Goal: Transaction & Acquisition: Purchase product/service

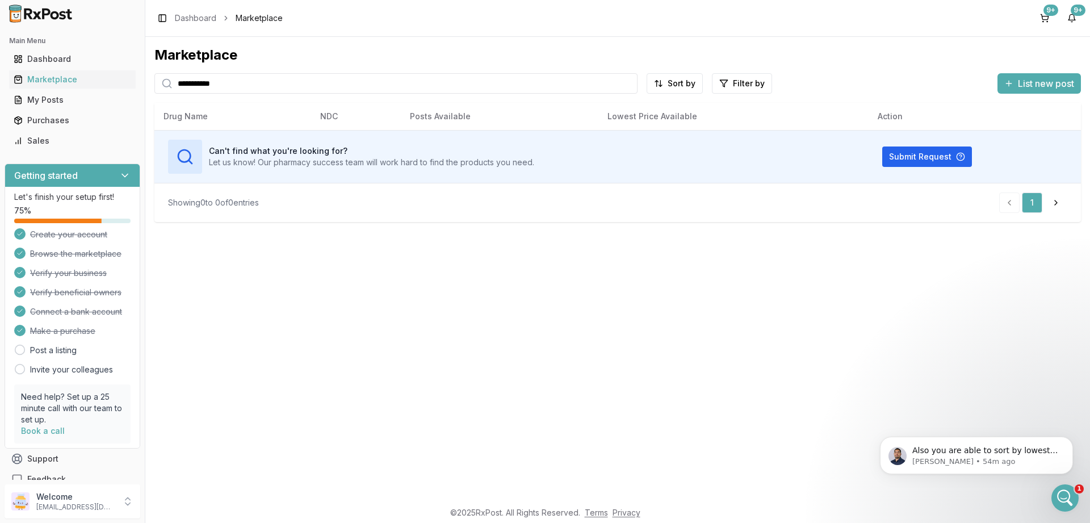
click at [244, 83] on input "**********" at bounding box center [395, 83] width 483 height 20
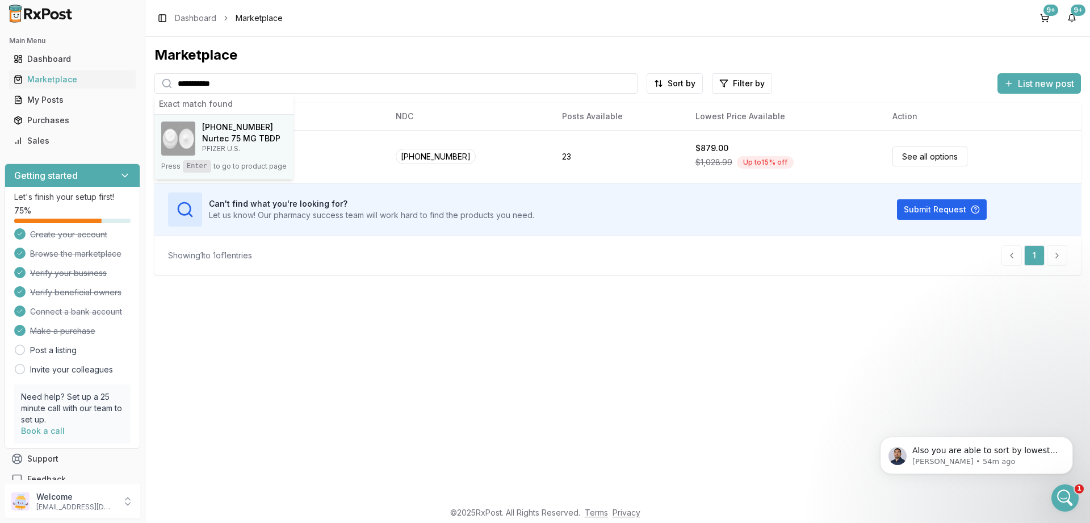
type input "**********"
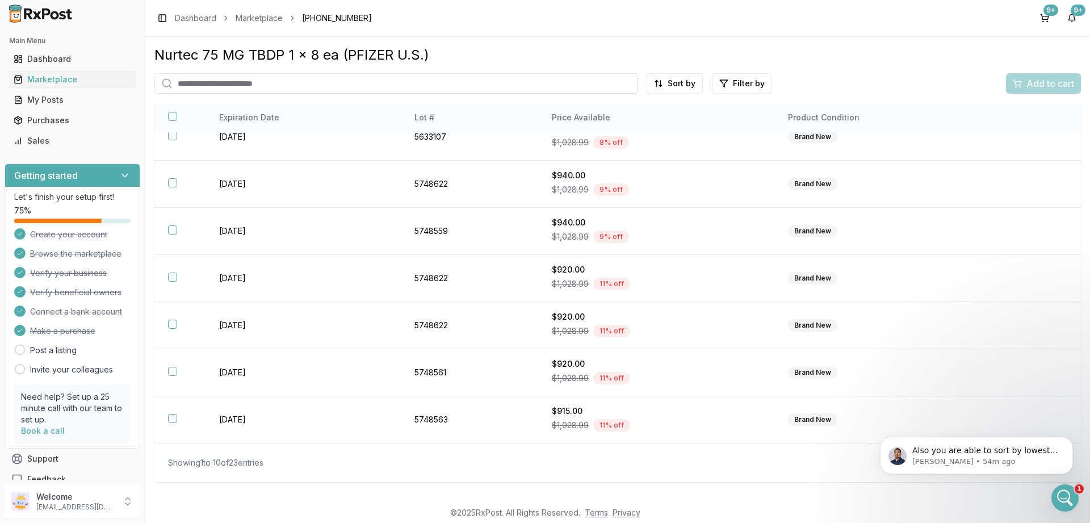
scroll to position [163, 0]
click at [254, 460] on div "Showing 1 to 10 of 23 entries" at bounding box center [215, 462] width 95 height 11
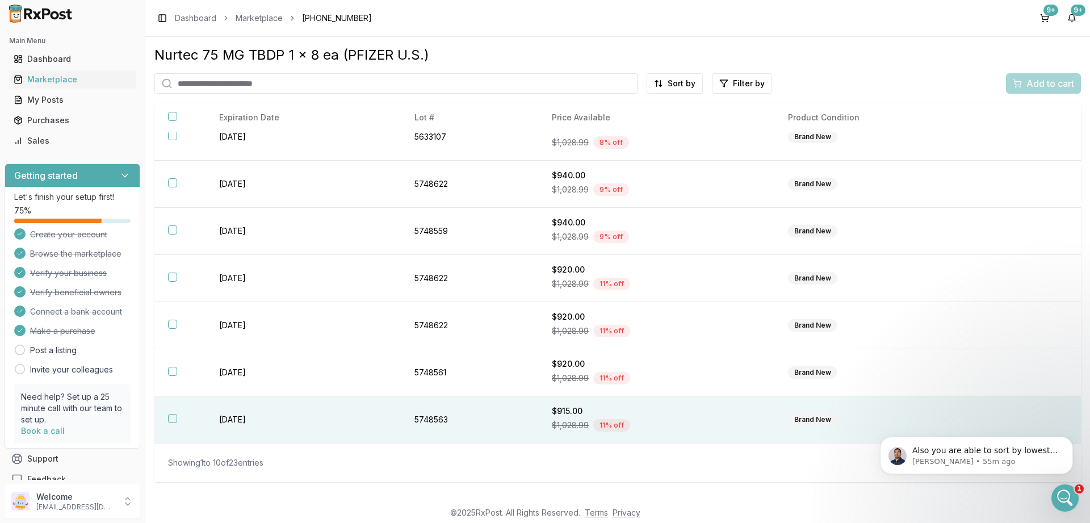
click at [170, 418] on button "button" at bounding box center [172, 418] width 9 height 9
click at [1038, 86] on span "Add to cart" at bounding box center [1050, 84] width 48 height 14
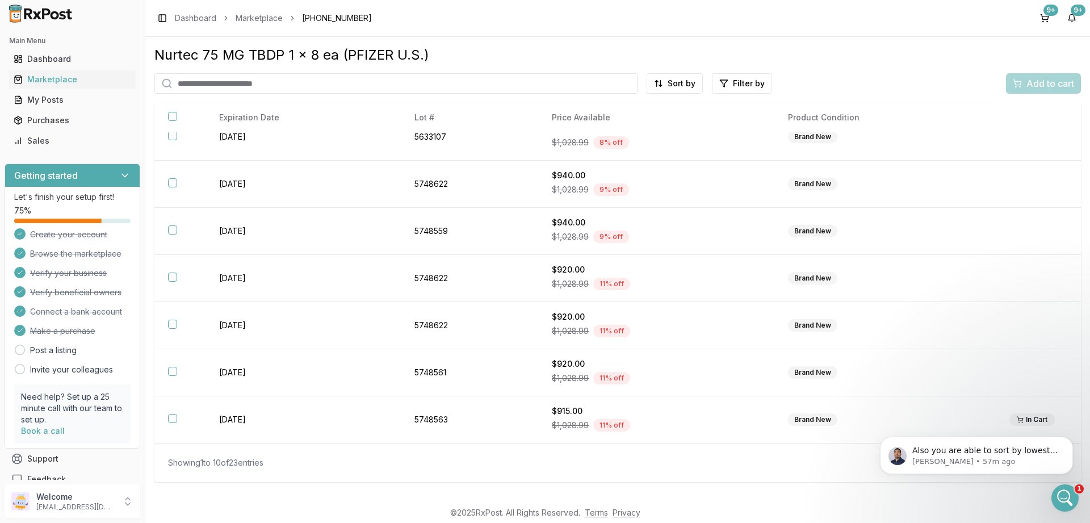
scroll to position [0, 0]
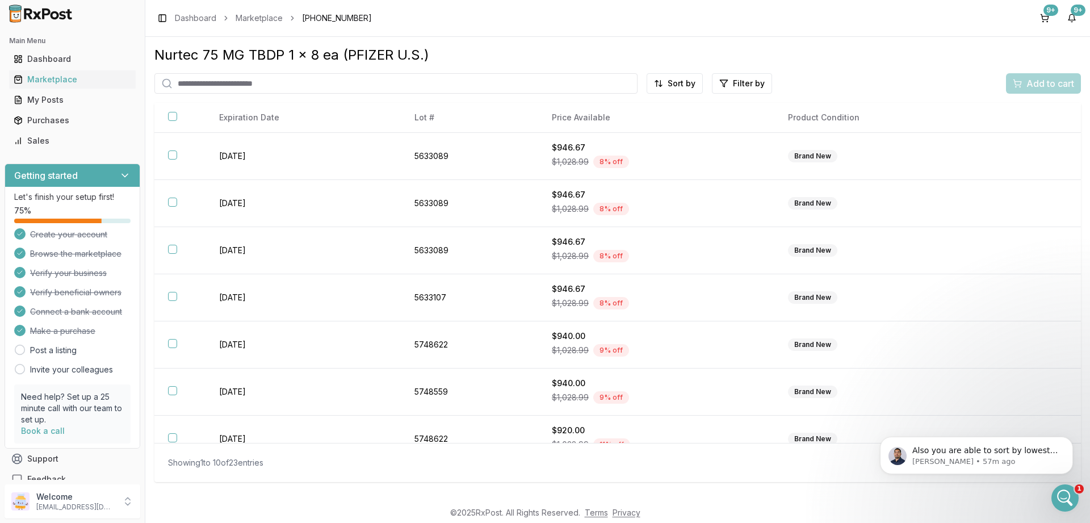
click at [263, 86] on input "search" at bounding box center [395, 83] width 483 height 20
click at [692, 79] on html "Main Menu Dashboard Marketplace My Posts Purchases Sales Getting started Let's …" at bounding box center [545, 261] width 1090 height 523
click at [667, 121] on div "Price (Low to High)" at bounding box center [647, 126] width 108 height 18
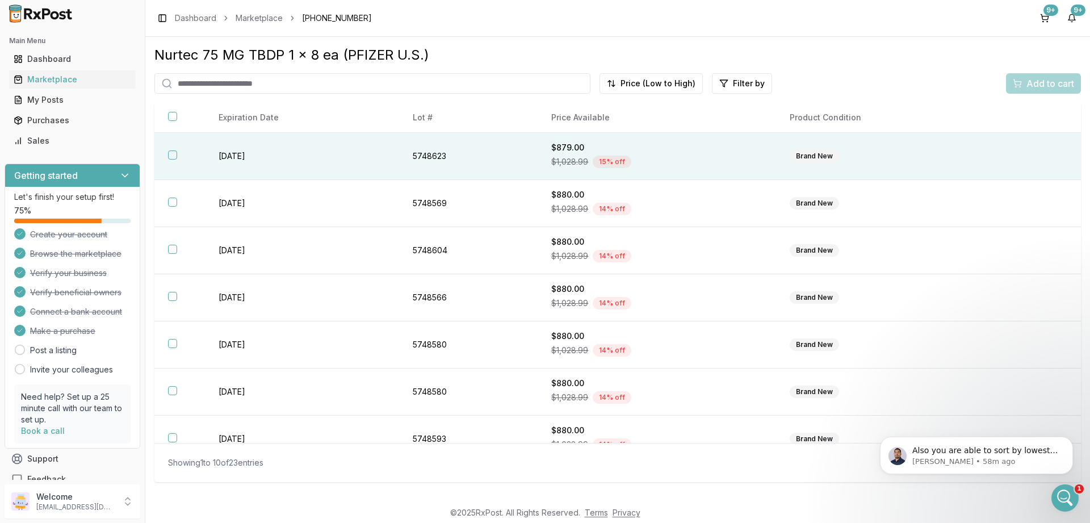
click at [171, 158] on button "button" at bounding box center [172, 154] width 9 height 9
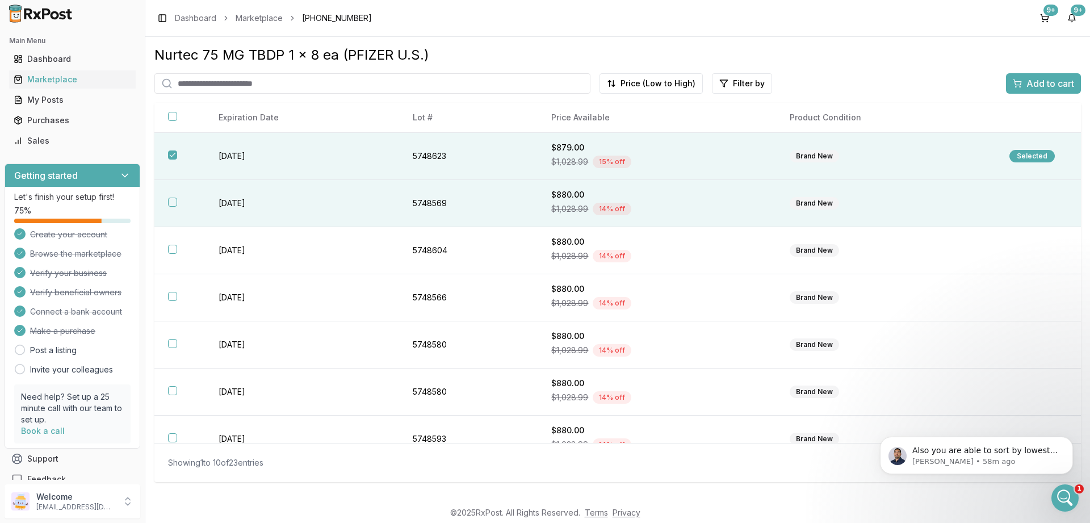
click at [170, 205] on button "button" at bounding box center [172, 202] width 9 height 9
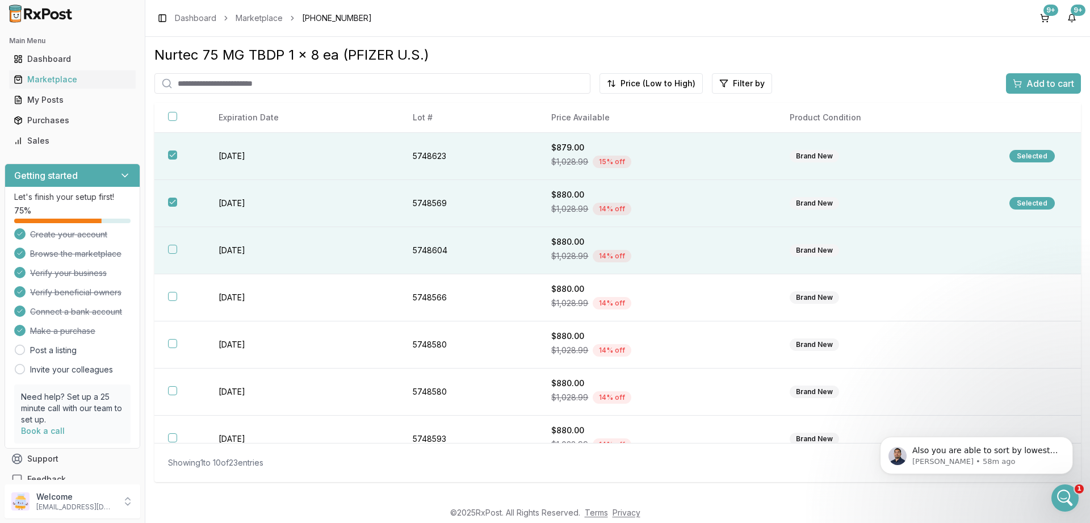
click at [170, 251] on button "button" at bounding box center [172, 249] width 9 height 9
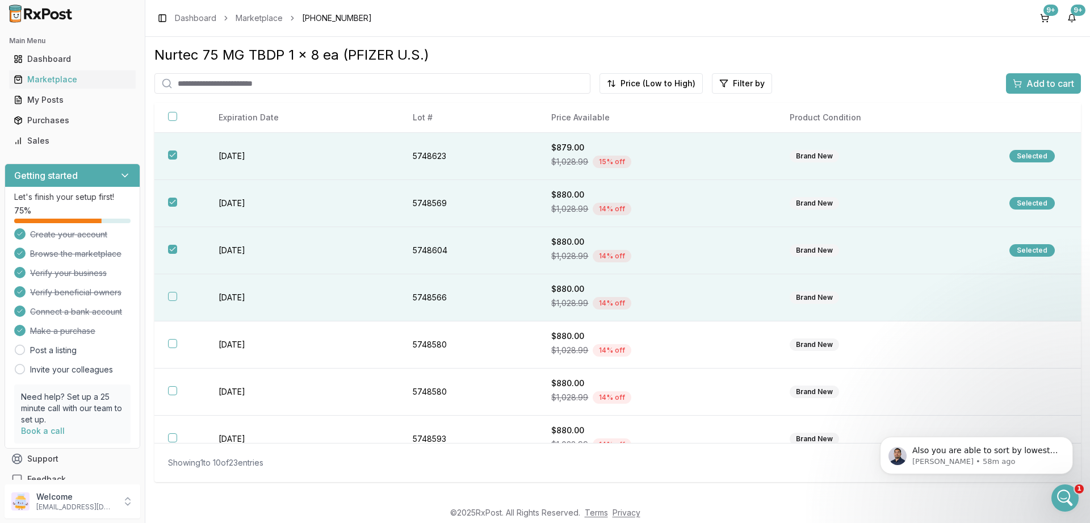
click at [173, 296] on th at bounding box center [179, 297] width 51 height 47
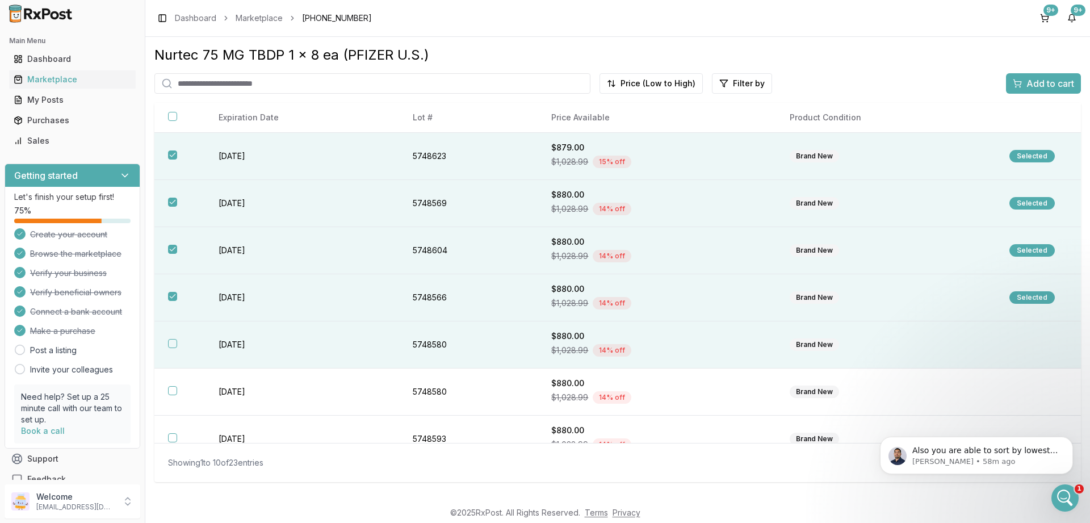
click at [171, 348] on button "button" at bounding box center [172, 343] width 9 height 9
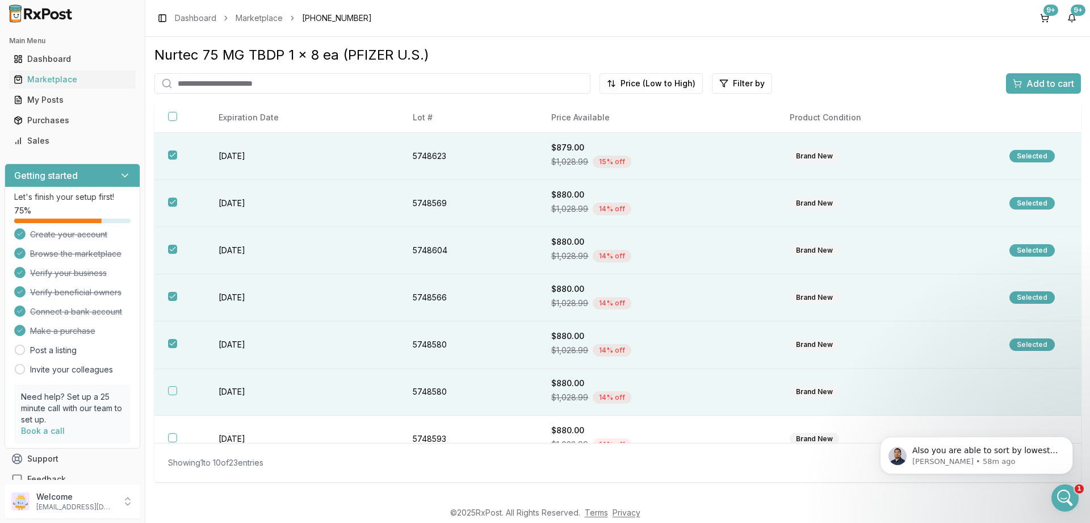
click at [174, 391] on th at bounding box center [179, 391] width 51 height 47
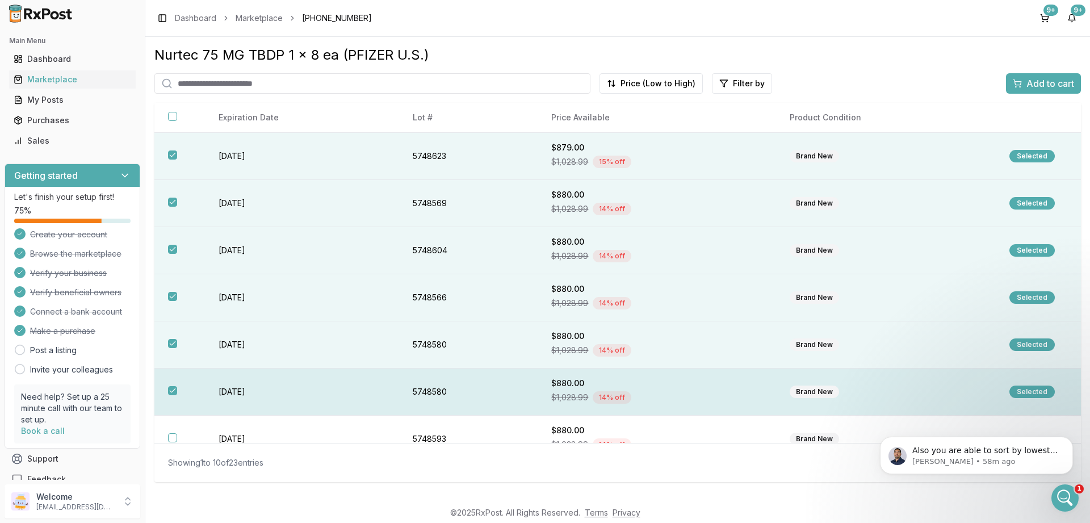
scroll to position [136, 0]
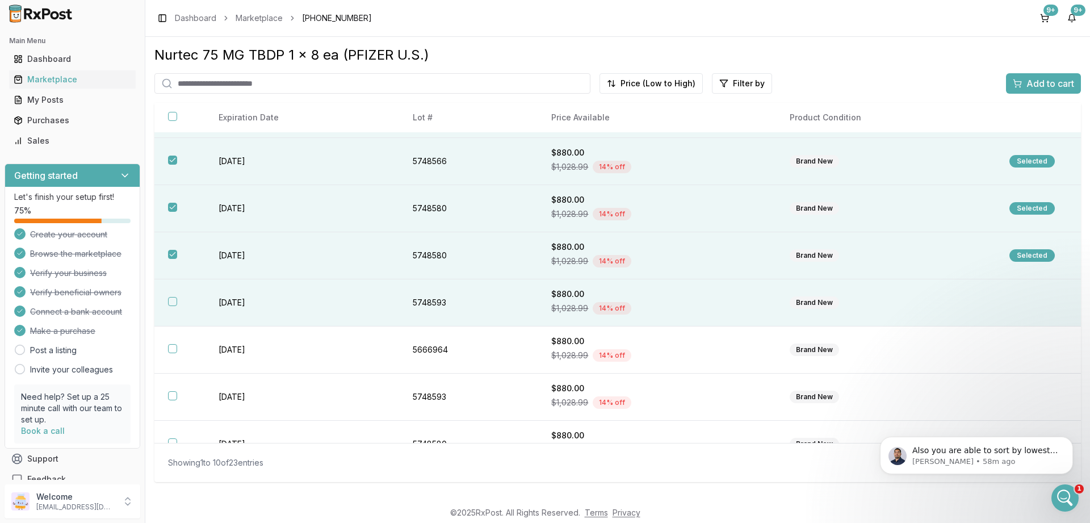
click at [174, 305] on button "button" at bounding box center [172, 301] width 9 height 9
click at [1047, 86] on span "Add to cart" at bounding box center [1050, 84] width 48 height 14
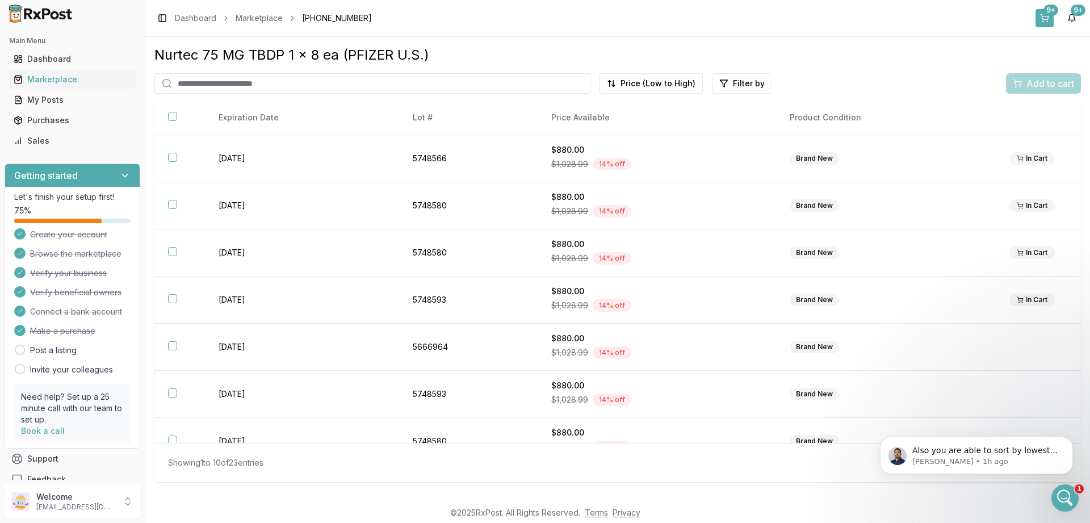
click at [1048, 19] on button "9+" at bounding box center [1044, 18] width 18 height 18
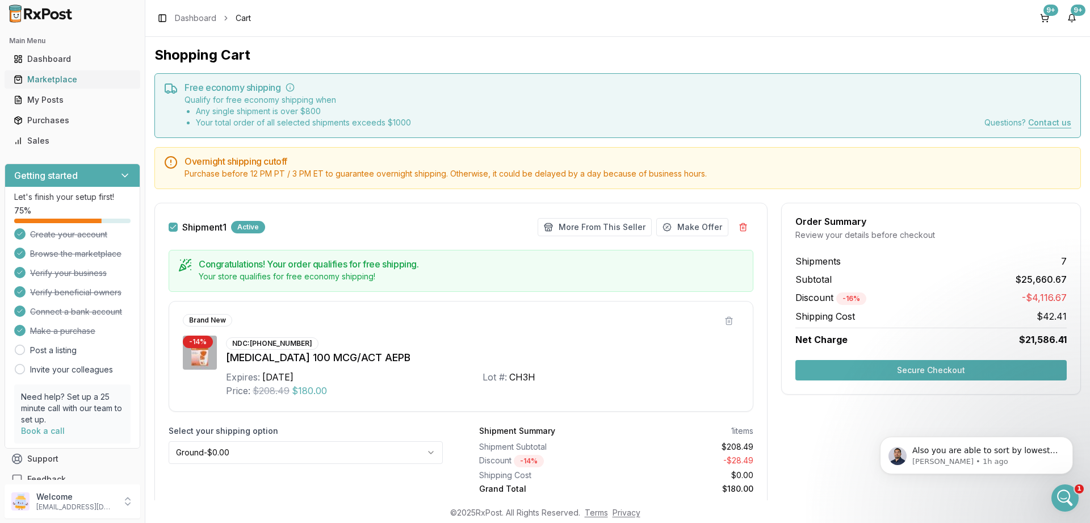
click at [65, 77] on div "Marketplace" at bounding box center [72, 79] width 117 height 11
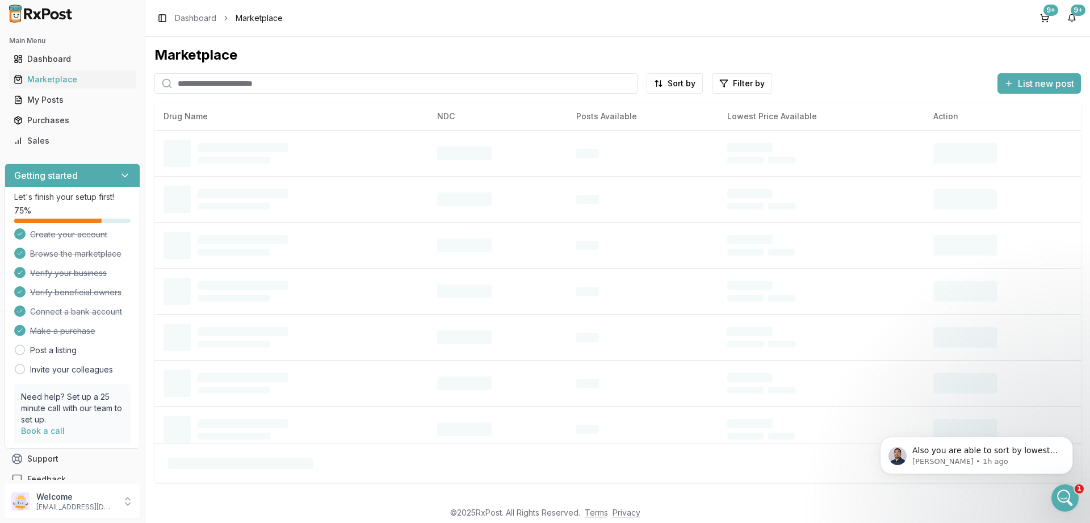
paste input "**********"
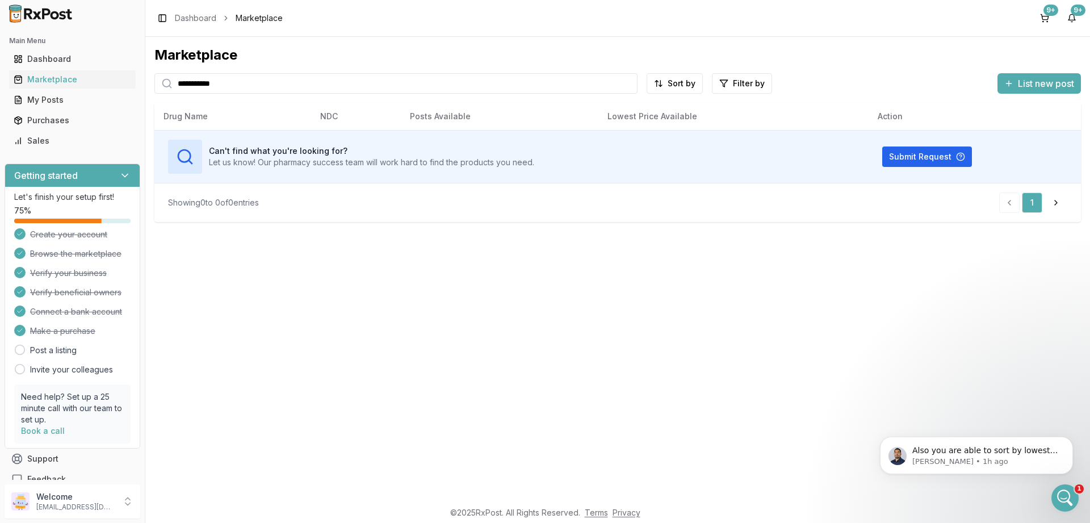
type input "**********"
